Goal: Transaction & Acquisition: Obtain resource

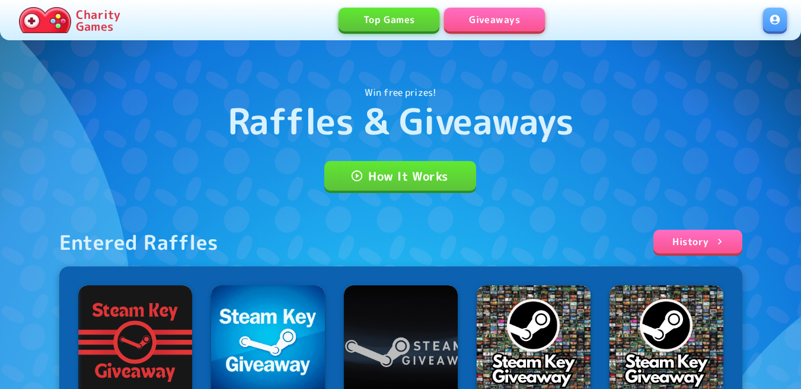
click at [770, 20] on link at bounding box center [775, 20] width 24 height 24
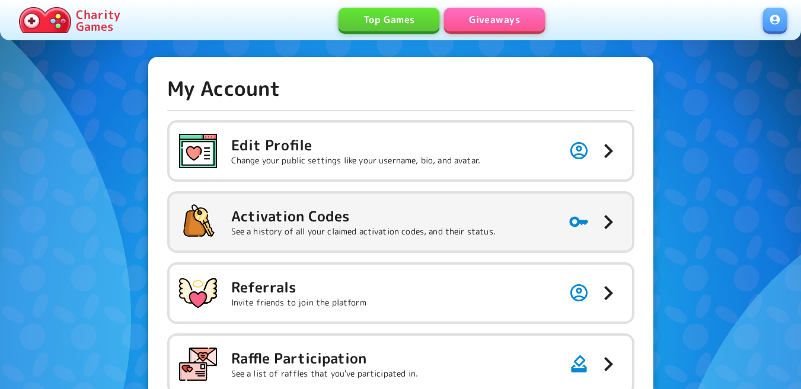
click at [356, 212] on h5 "Activation Codes" at bounding box center [363, 216] width 264 height 19
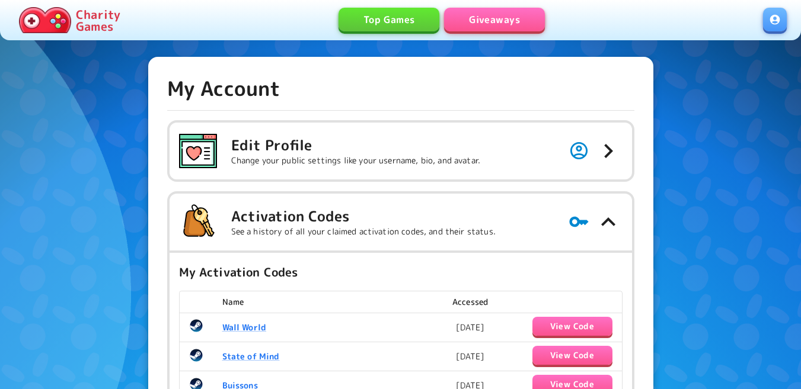
click at [496, 18] on link "Giveaways" at bounding box center [494, 20] width 101 height 24
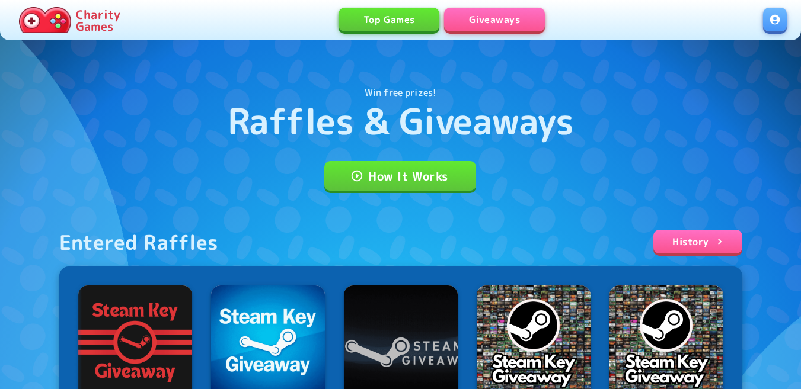
scroll to position [237, 0]
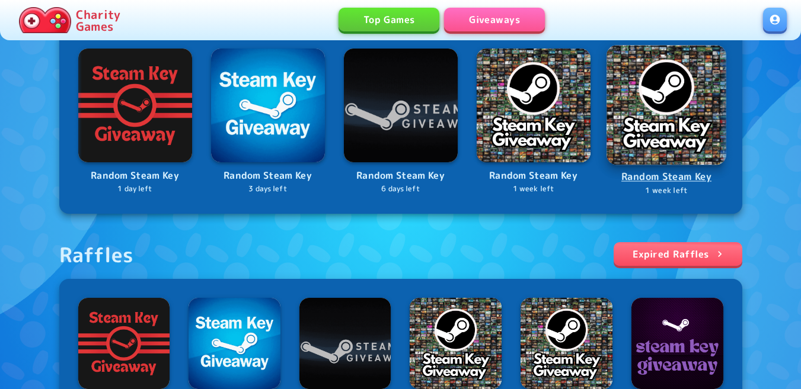
click at [679, 115] on img at bounding box center [666, 105] width 120 height 120
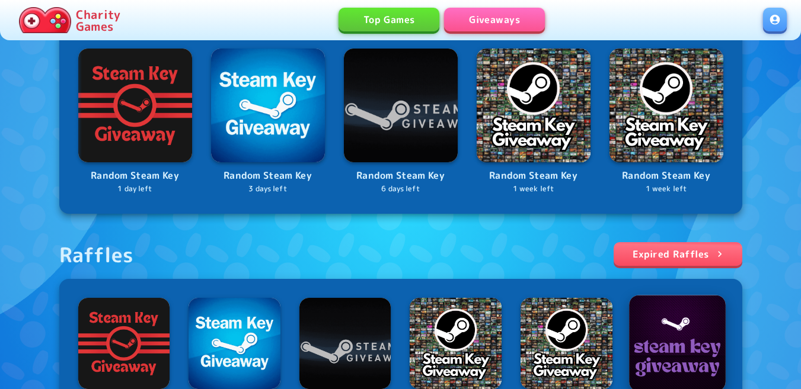
click at [684, 365] on img at bounding box center [677, 343] width 97 height 97
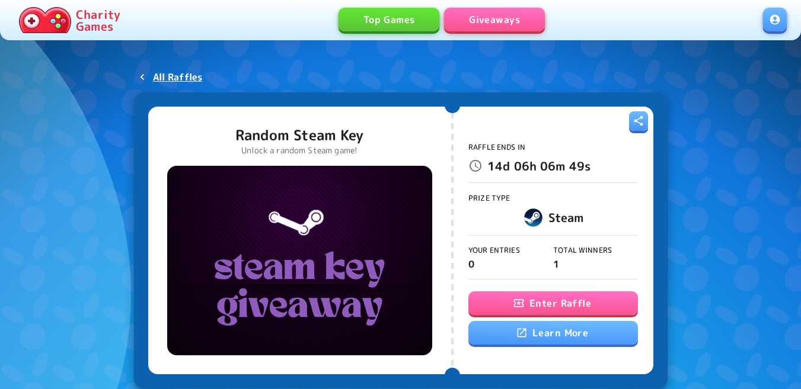
click at [537, 303] on button "Enter Raffle" at bounding box center [552, 304] width 169 height 24
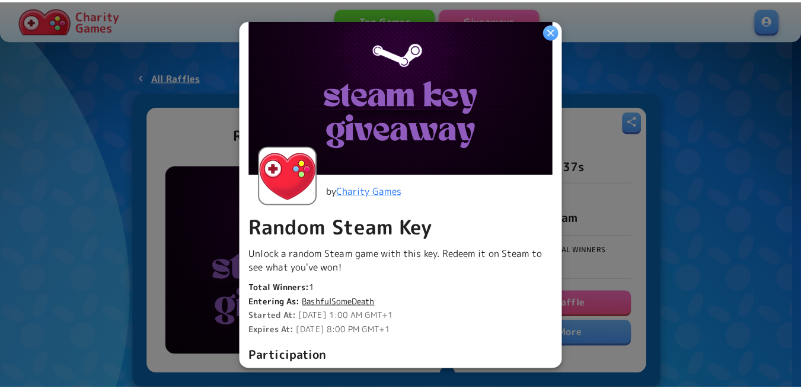
scroll to position [296, 0]
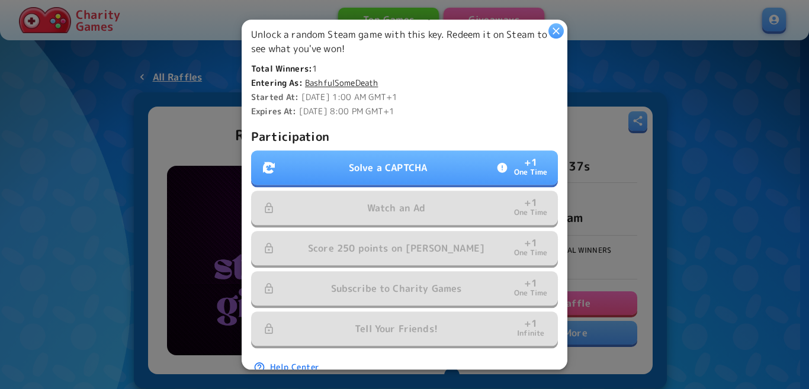
click at [371, 163] on p "Solve a CAPTCHA" at bounding box center [388, 168] width 78 height 14
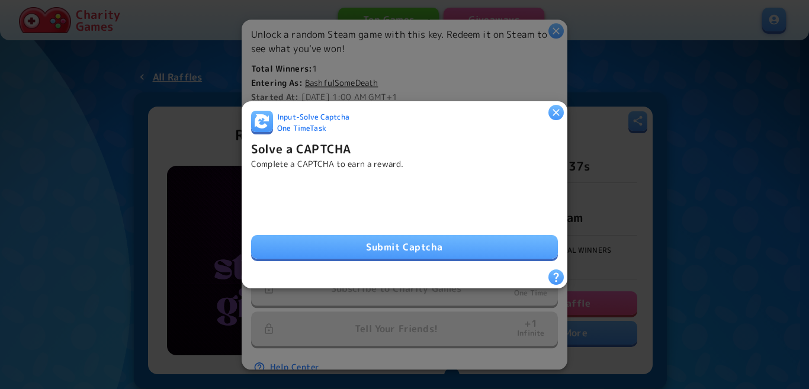
click at [323, 235] on button "Submit Captcha" at bounding box center [404, 247] width 307 height 24
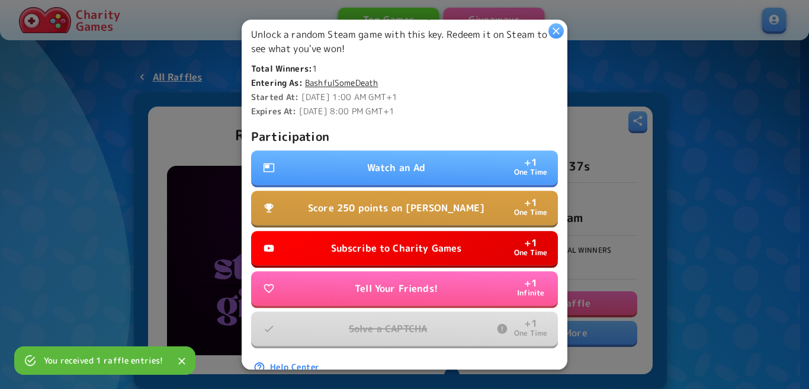
click at [441, 151] on button "Watch an Ad + 1 One Time" at bounding box center [404, 168] width 307 height 34
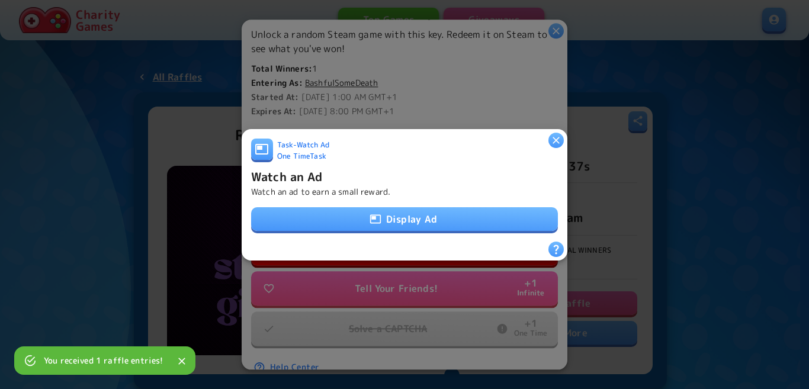
click at [405, 214] on button "Display Ad" at bounding box center [404, 219] width 307 height 24
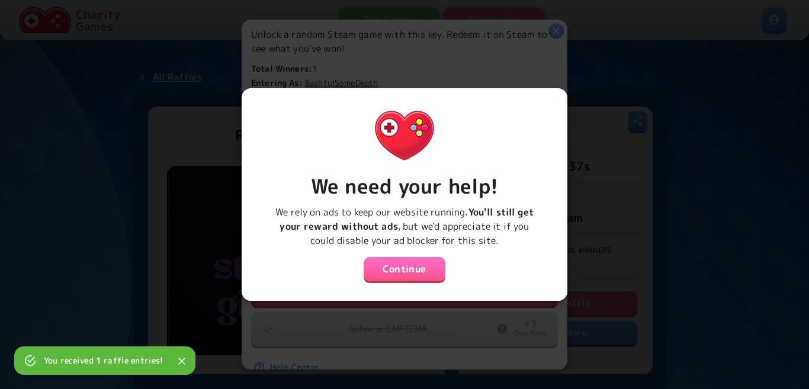
click at [400, 269] on button "Continue" at bounding box center [405, 269] width 82 height 24
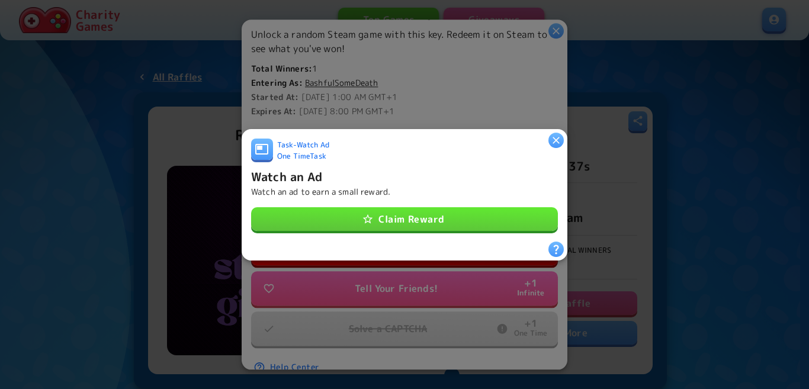
click at [399, 216] on button "Claim Reward" at bounding box center [404, 219] width 307 height 24
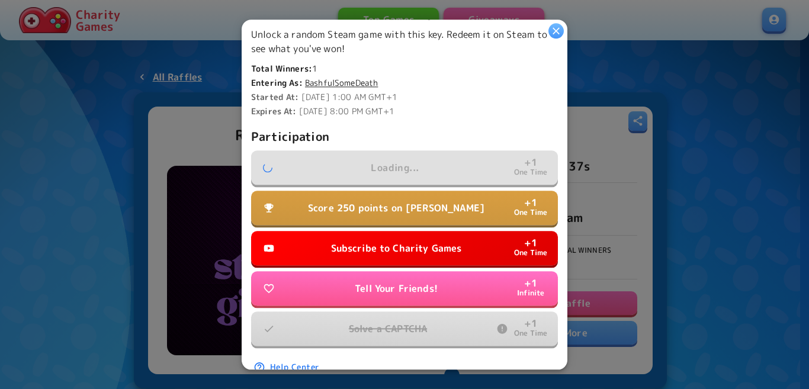
click at [405, 253] on button "Subscribe to Charity Games + 1 One Time" at bounding box center [404, 248] width 307 height 34
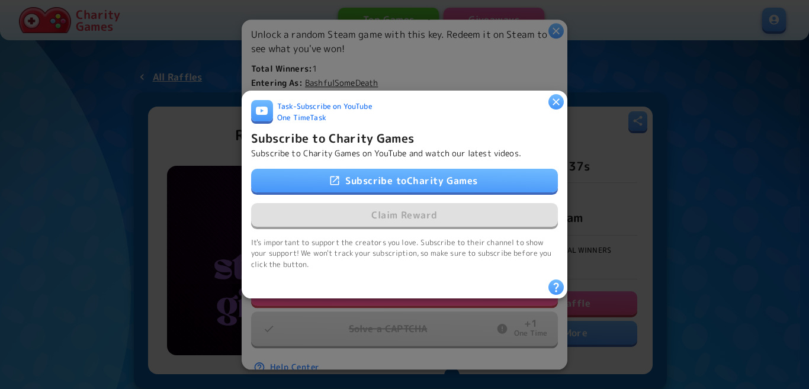
click at [416, 171] on link "Subscribe to Charity Games" at bounding box center [404, 181] width 307 height 24
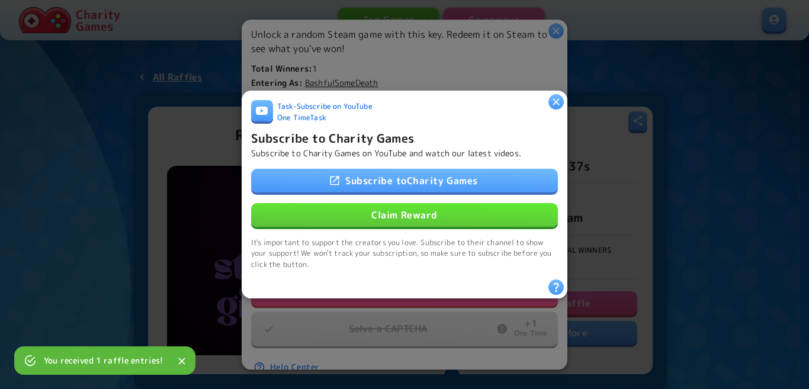
click at [433, 215] on button "Claim Reward" at bounding box center [404, 215] width 307 height 24
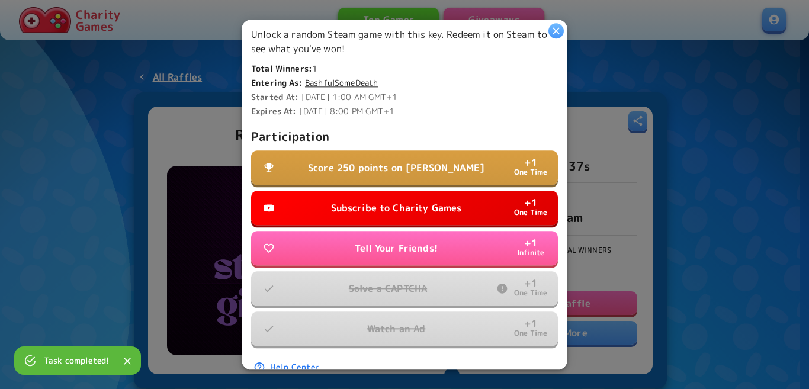
click at [373, 163] on p "Score 250 points on Dino Dash" at bounding box center [396, 168] width 177 height 14
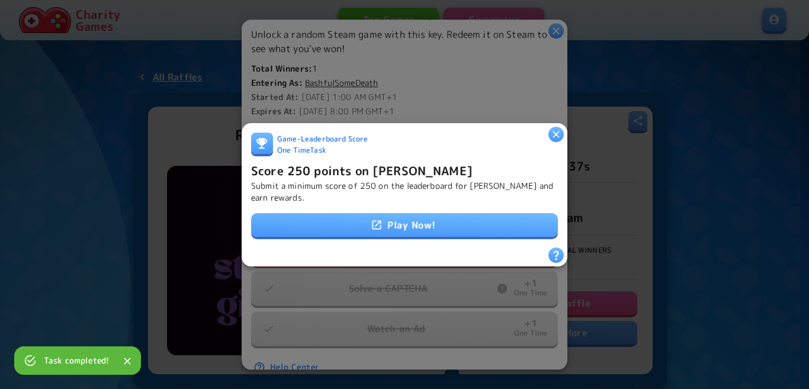
click at [379, 219] on icon at bounding box center [377, 225] width 12 height 12
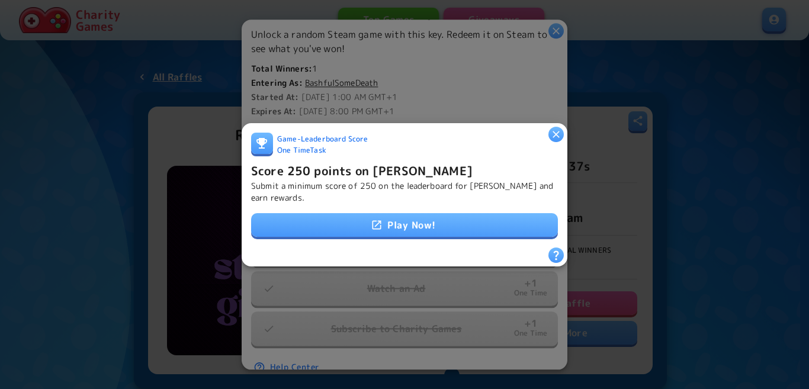
click at [386, 172] on h6 "Score 250 points on Dino Dash" at bounding box center [362, 170] width 222 height 19
click at [384, 164] on h6 "Score 250 points on Dino Dash" at bounding box center [362, 170] width 222 height 19
click at [361, 161] on h6 "Score 250 points on Dino Dash" at bounding box center [362, 170] width 222 height 19
click at [378, 172] on h6 "Score 250 points on Dino Dash" at bounding box center [362, 170] width 222 height 19
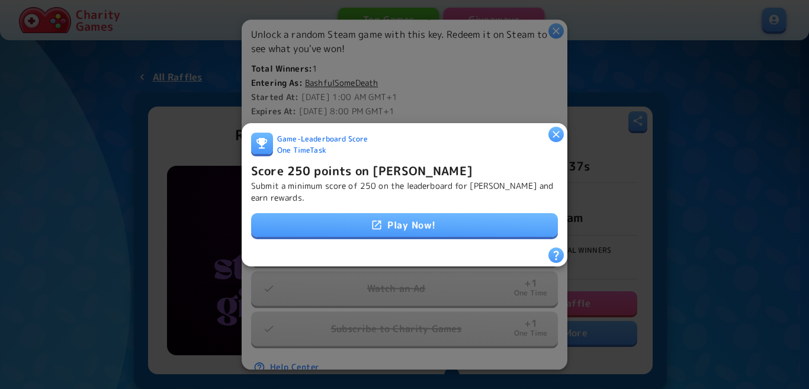
click at [556, 128] on icon "button" at bounding box center [557, 134] width 12 height 12
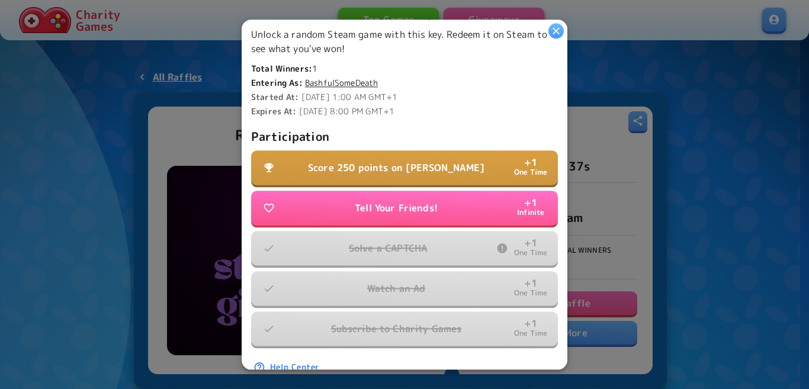
click at [440, 161] on p "Score 250 points on Dino Dash" at bounding box center [396, 168] width 177 height 14
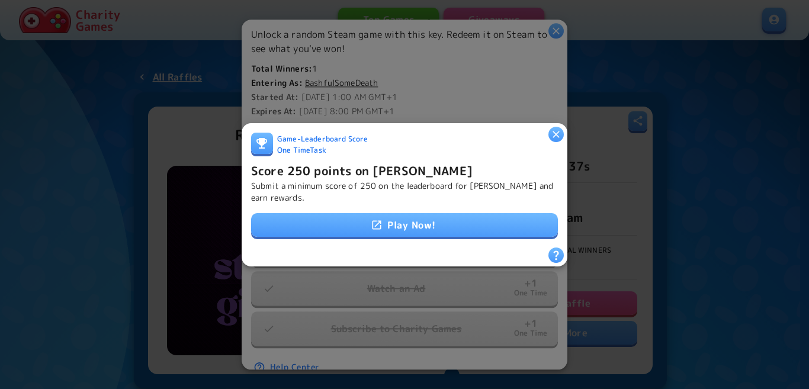
click at [395, 219] on link "Play Now!" at bounding box center [404, 225] width 307 height 24
click at [329, 167] on h6 "Score 250 points on Dino Dash" at bounding box center [362, 170] width 222 height 19
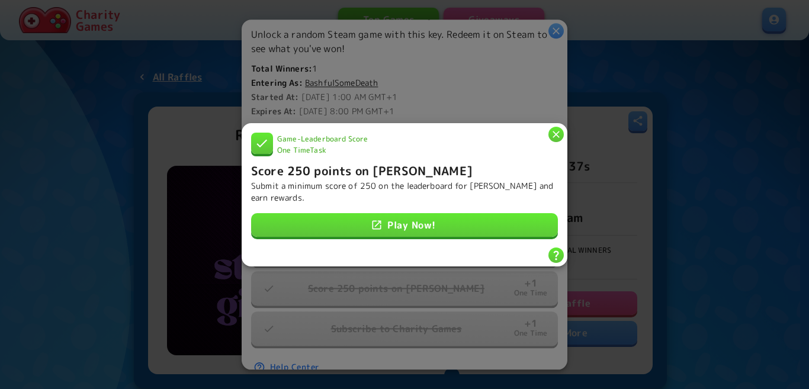
click at [556, 133] on icon "button" at bounding box center [557, 134] width 12 height 12
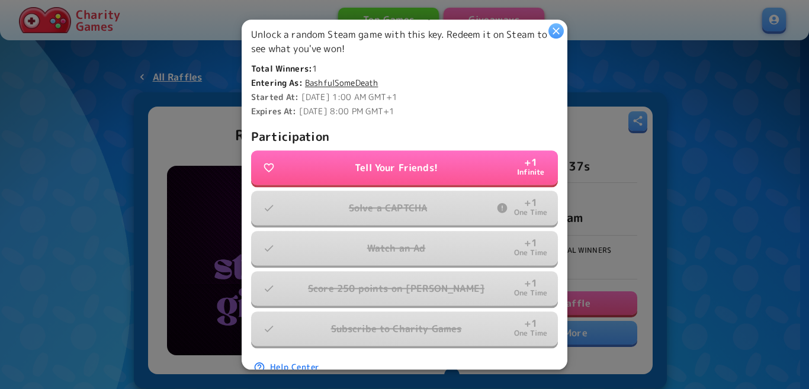
click at [559, 31] on icon "button" at bounding box center [557, 31] width 12 height 12
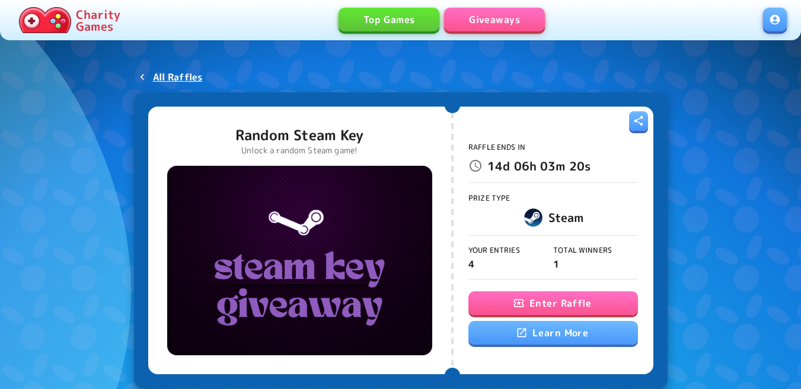
click at [776, 24] on link at bounding box center [775, 20] width 24 height 24
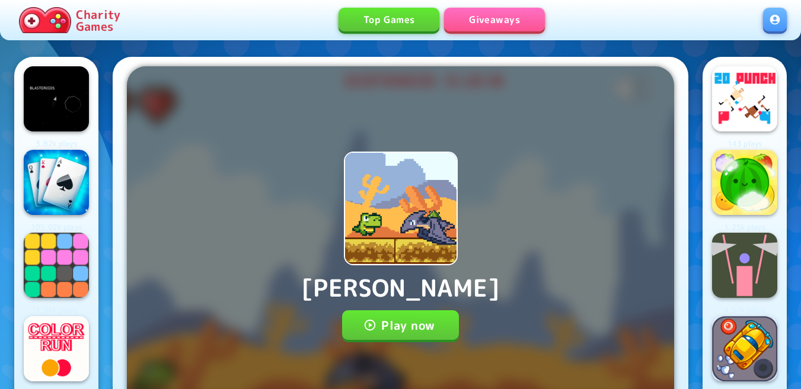
click at [396, 313] on button "Play now" at bounding box center [400, 326] width 117 height 30
click at [388, 326] on button "Play now" at bounding box center [400, 326] width 117 height 30
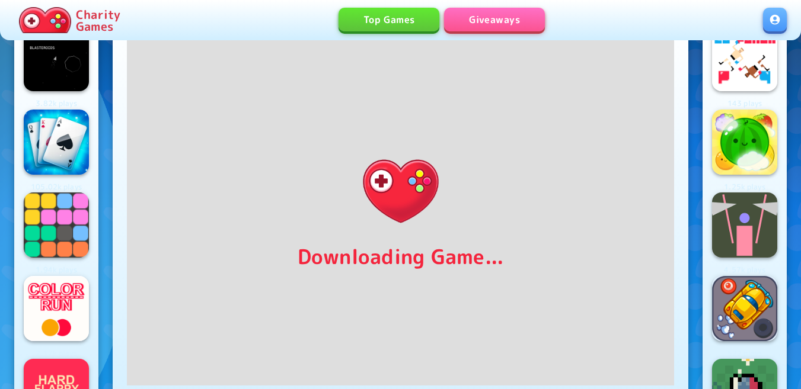
scroll to position [59, 0]
